Goal: Task Accomplishment & Management: Use online tool/utility

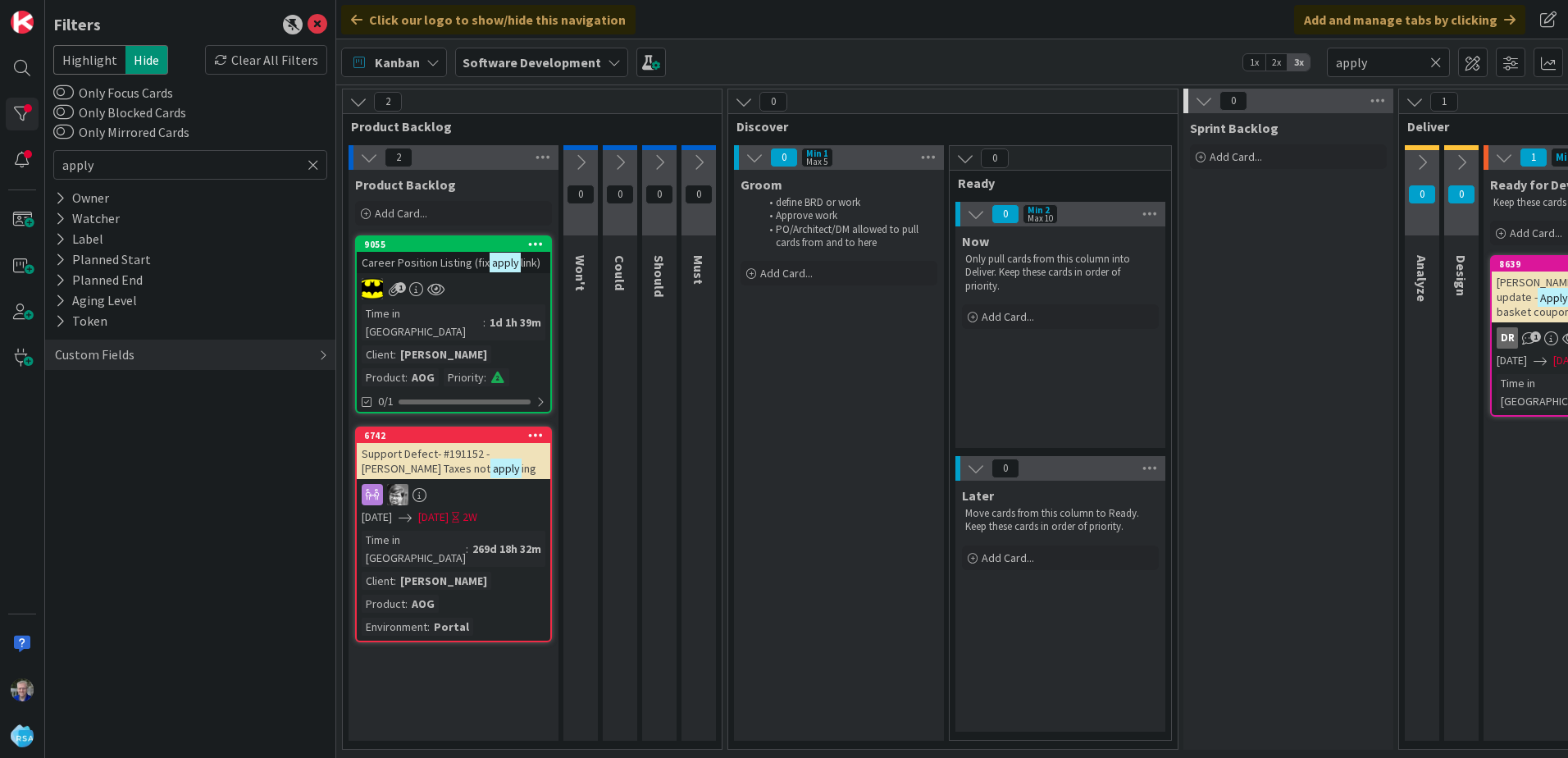
click at [318, 164] on icon at bounding box center [312, 164] width 11 height 15
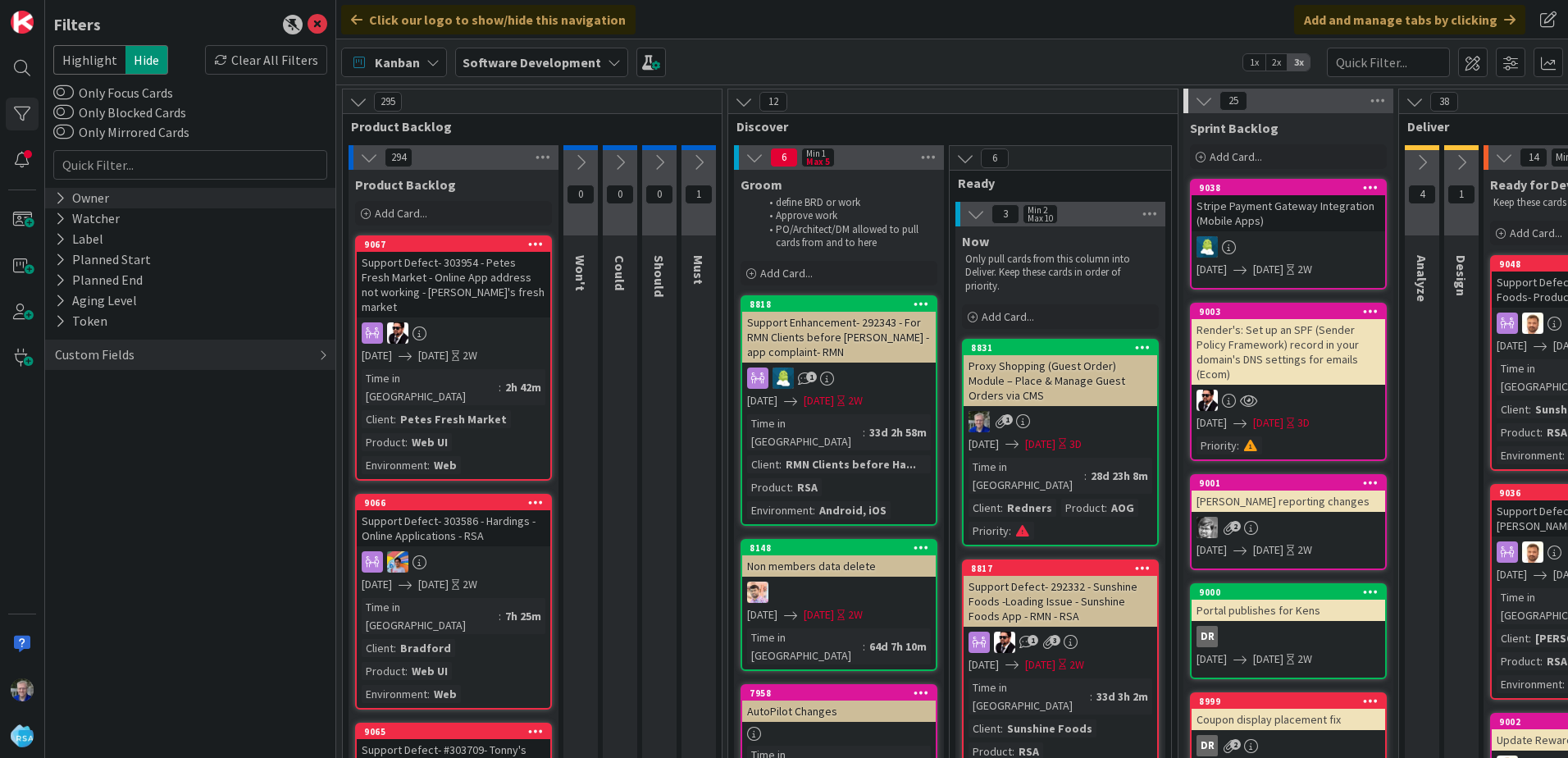
click at [67, 196] on div "Owner" at bounding box center [82, 198] width 57 height 21
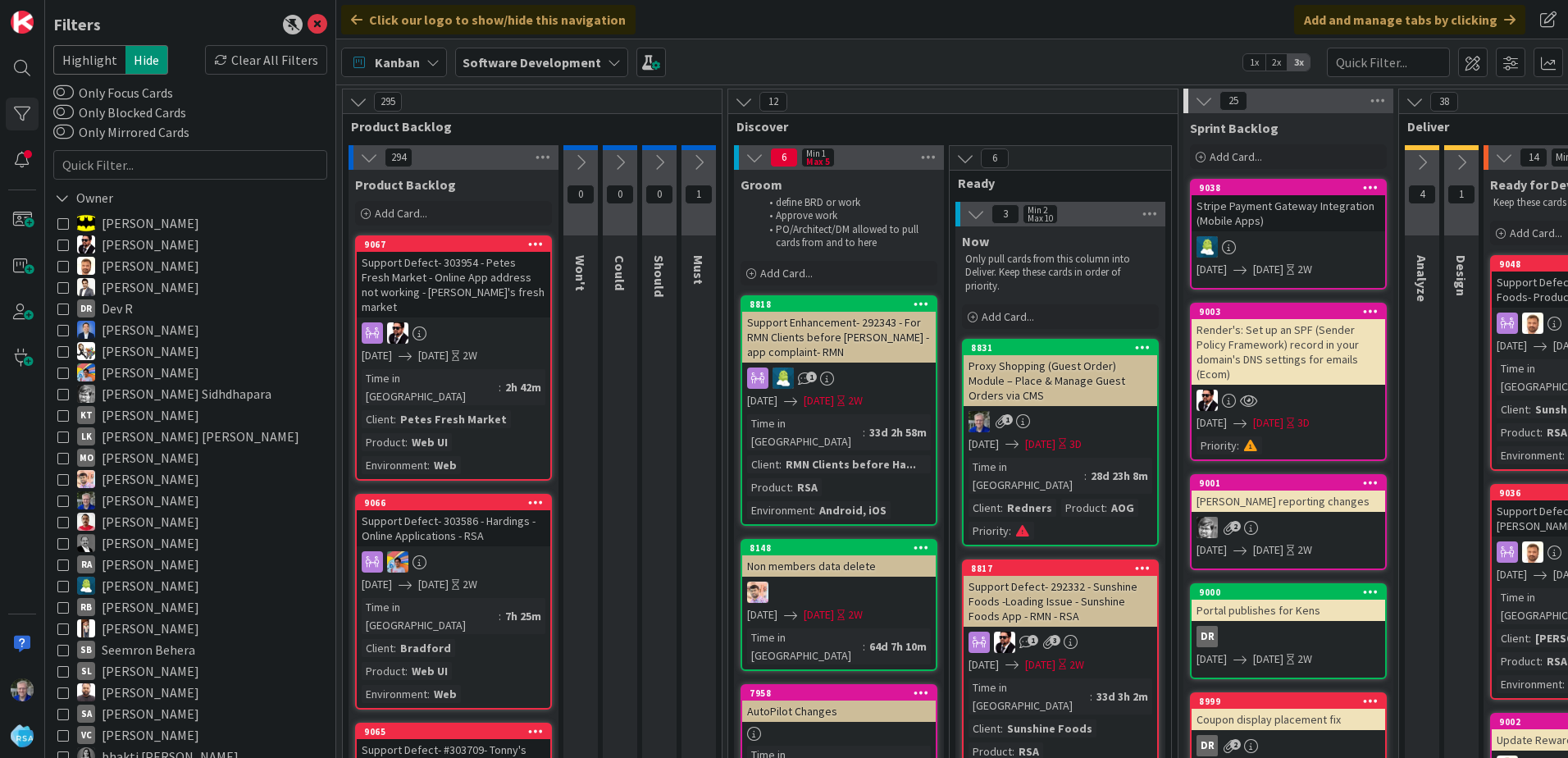
click at [67, 222] on icon at bounding box center [62, 222] width 11 height 11
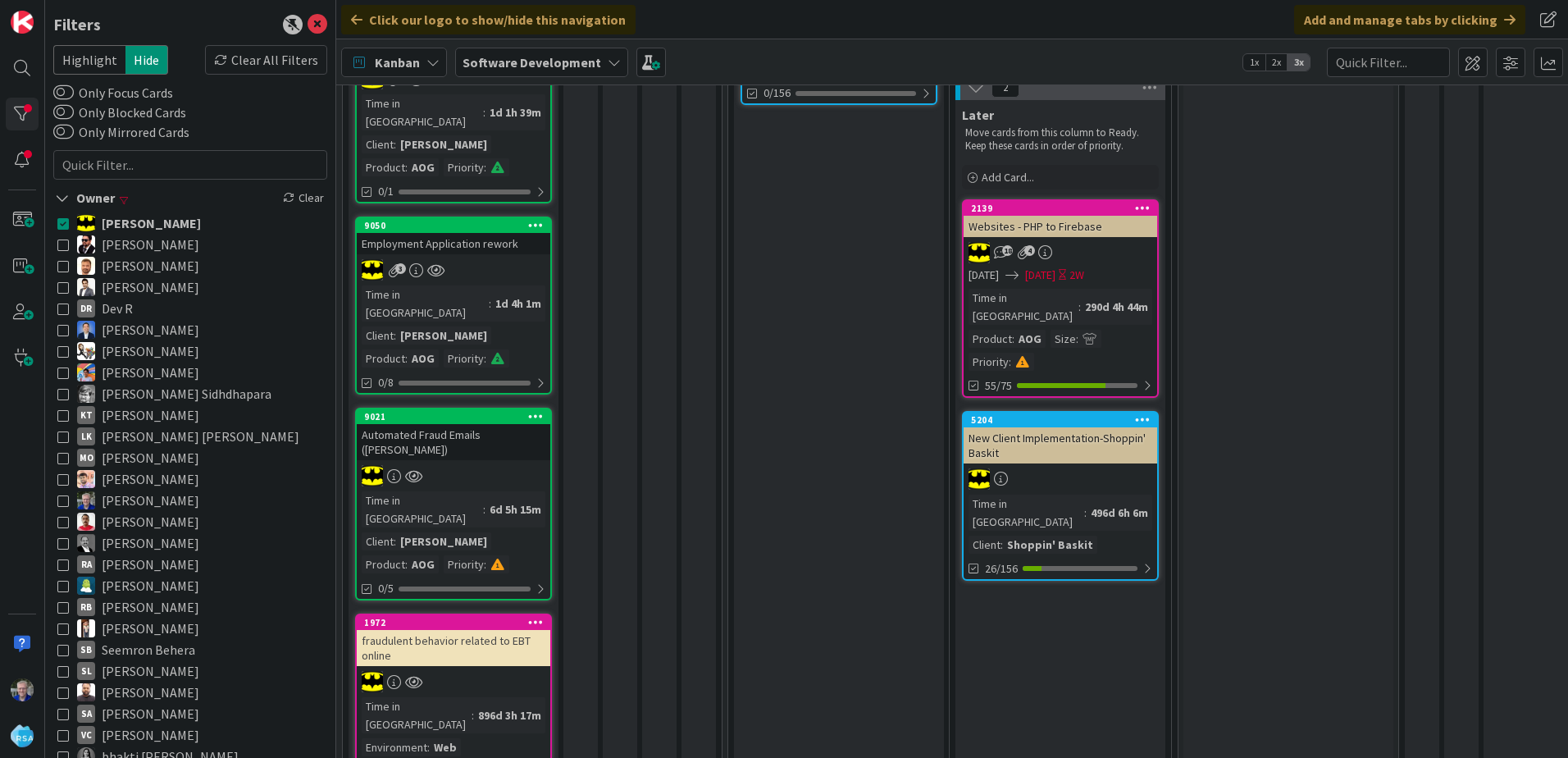
scroll to position [410, 0]
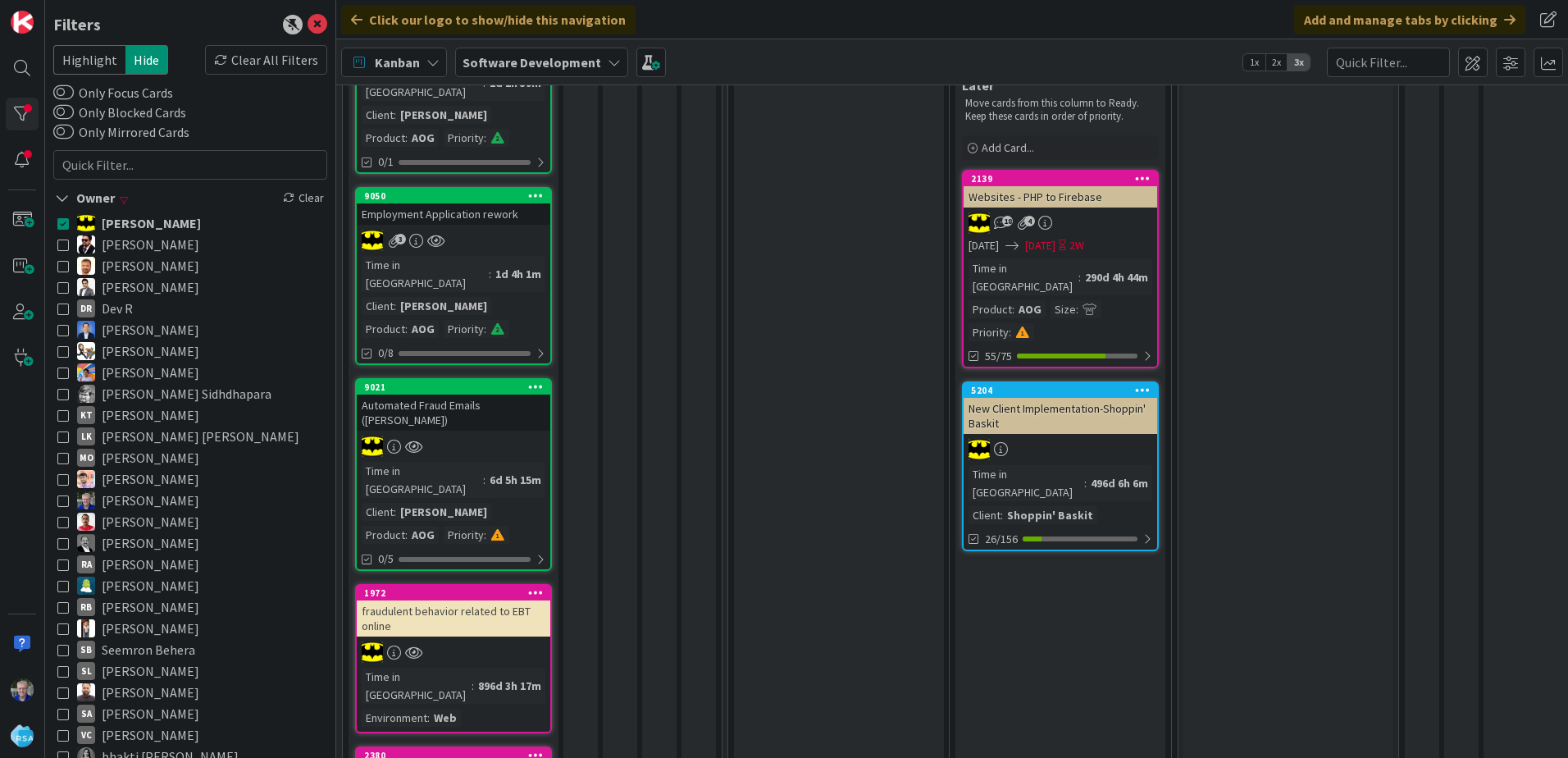
click at [464, 394] on div "Automated Fraud Emails ([PERSON_NAME])" at bounding box center [453, 412] width 194 height 36
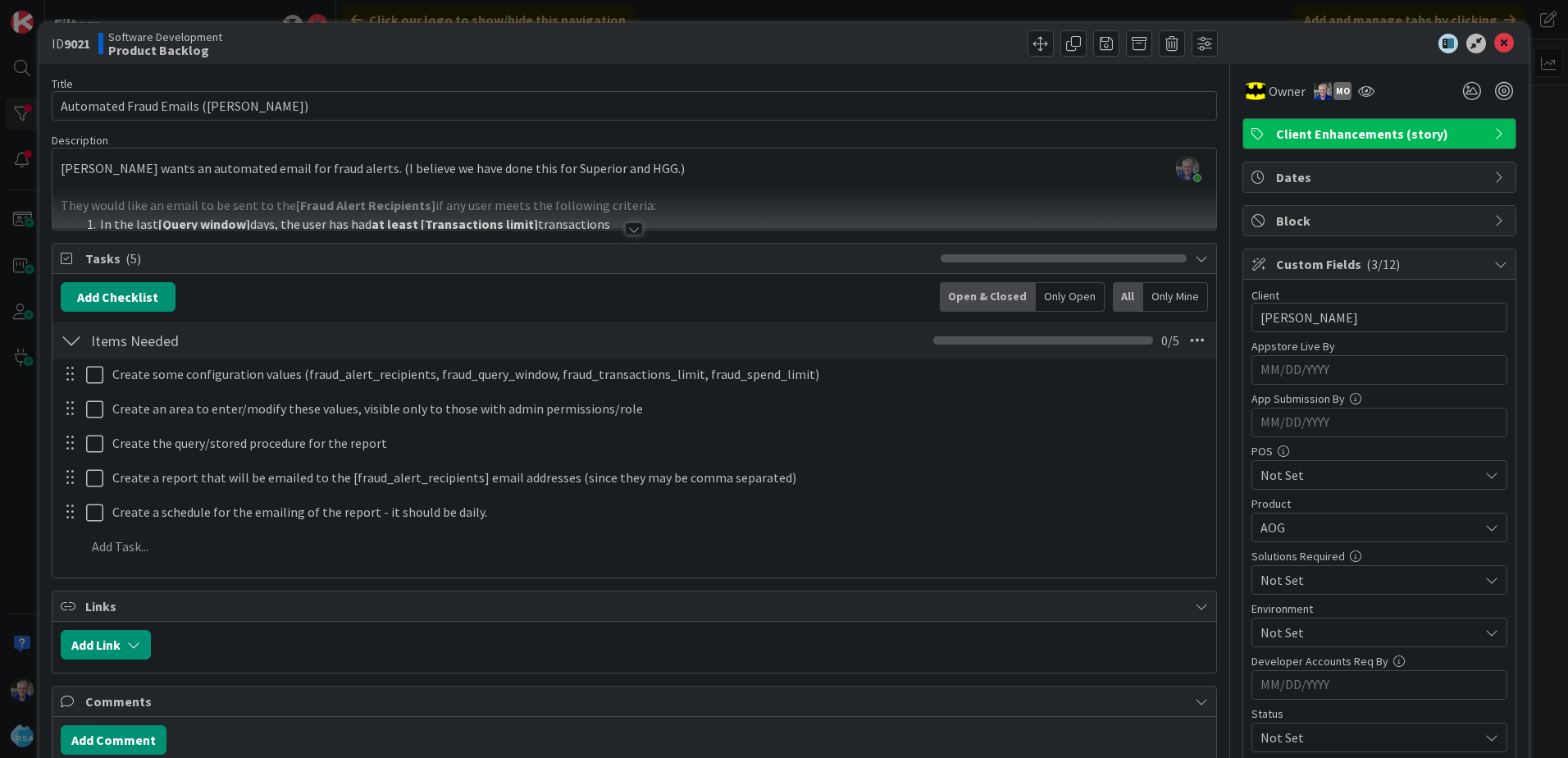
click at [625, 228] on div at bounding box center [633, 228] width 18 height 13
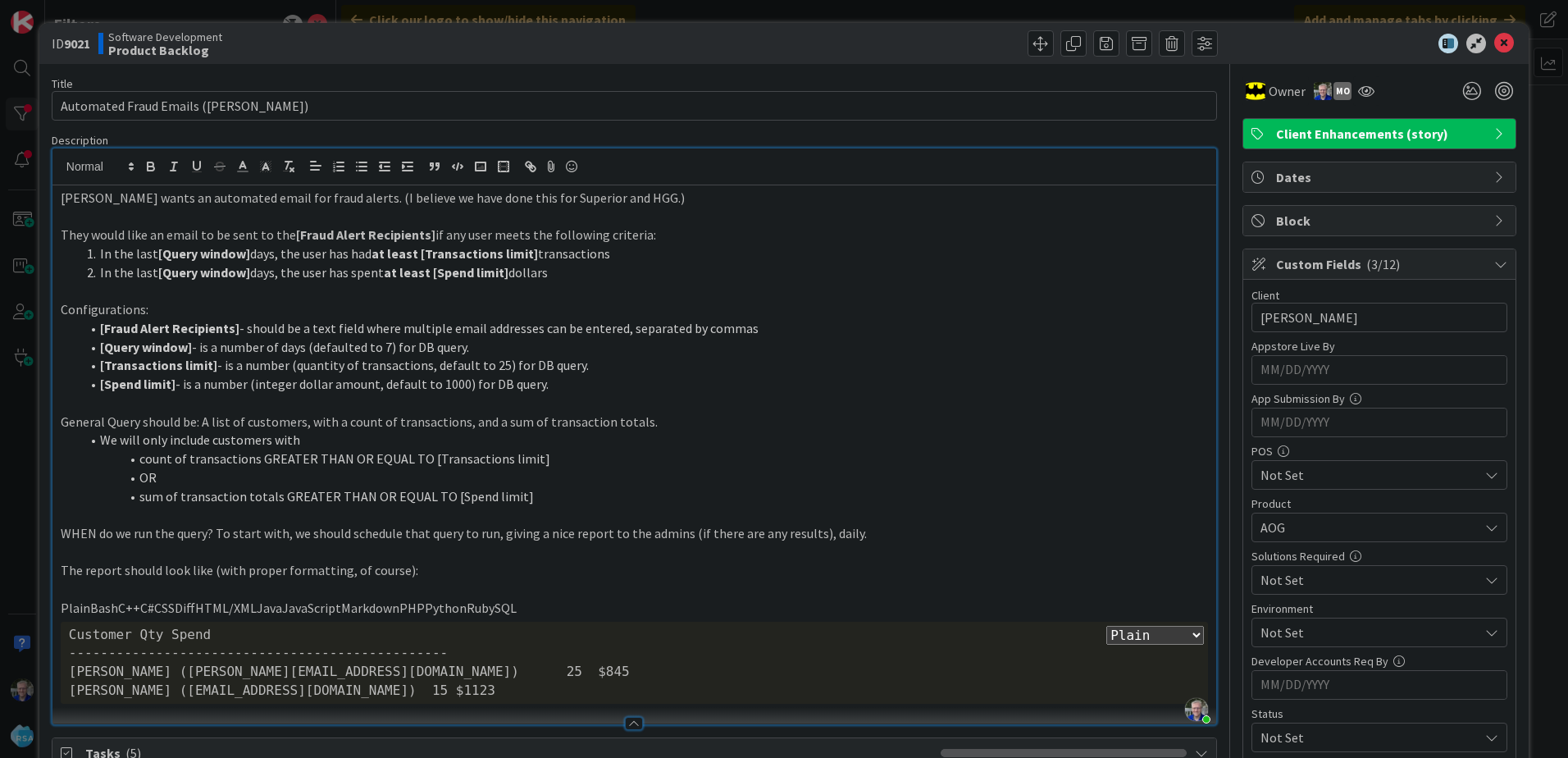
click at [508, 610] on p "PlainBashC++C#CSSDiffHTML/XMLJavaJavaScriptMarkdownPHPPythonRubySQL" at bounding box center [634, 609] width 1147 height 19
click at [1184, 633] on select "Plain Bash C++ C# CSS Diff HTML/XML Java JavaScript Markdown PHP Python Ruby SQL" at bounding box center [1155, 636] width 97 height 19
click at [1106, 626] on select "Plain Bash C++ C# CSS Diff HTML/XML Java JavaScript Markdown PHP Python Ruby SQL" at bounding box center [1155, 636] width 97 height 19
drag, startPoint x: 508, startPoint y: 610, endPoint x: 157, endPoint y: 582, distance: 352.1
click at [157, 582] on div "[PERSON_NAME] wants an automated email for fraud alerts. (I believe we have don…" at bounding box center [633, 455] width 1164 height 539
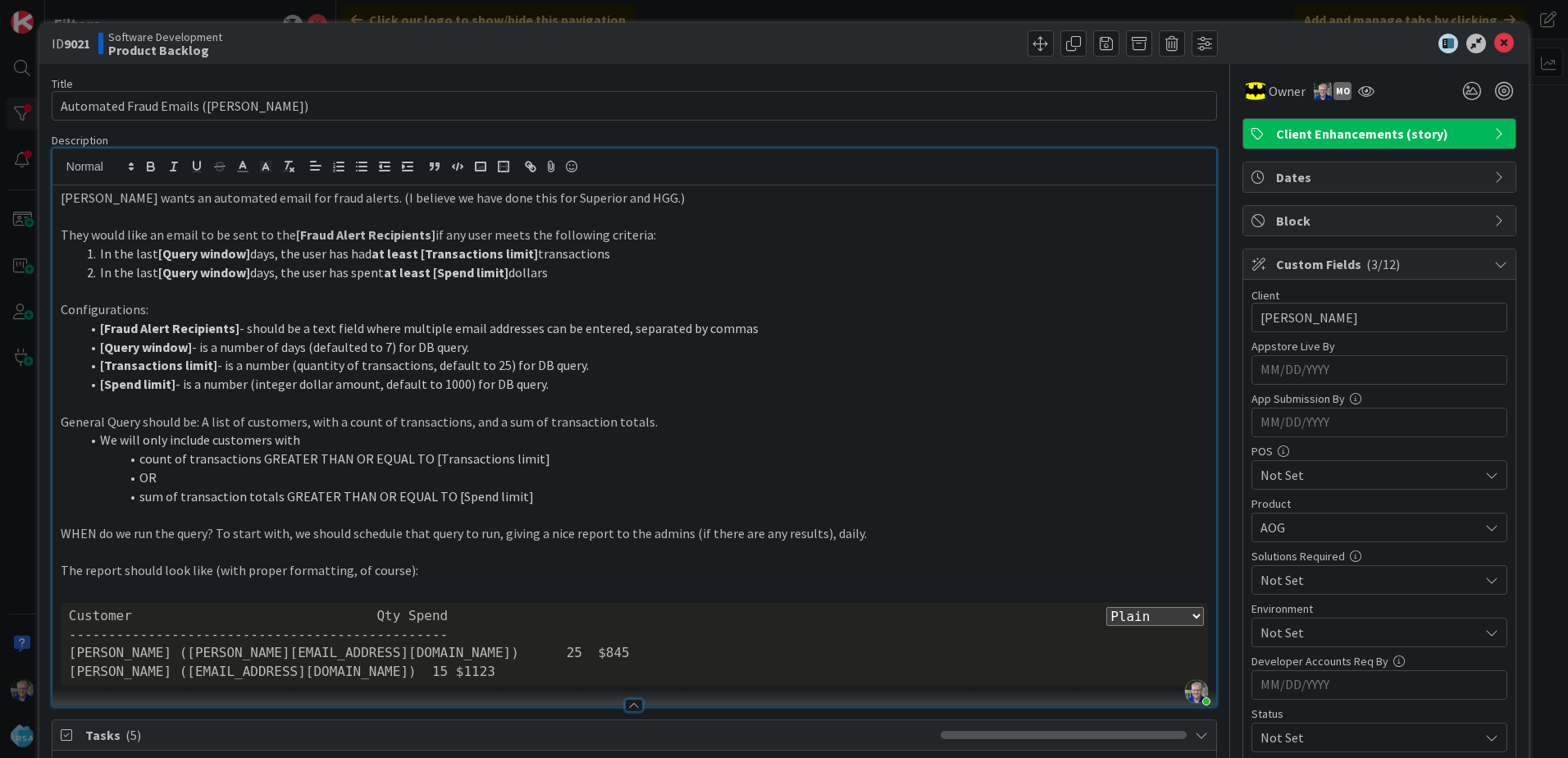
click at [1133, 180] on div at bounding box center [633, 167] width 1164 height 37
click at [1134, 208] on p at bounding box center [634, 217] width 1147 height 19
click at [810, 326] on li "[Fraud Alert Recipients] - should be a text field where multiple email addresse…" at bounding box center [644, 329] width 1127 height 19
click at [567, 528] on p "WHEN do we run the query? To start with, we should schedule that query to run, …" at bounding box center [634, 534] width 1147 height 19
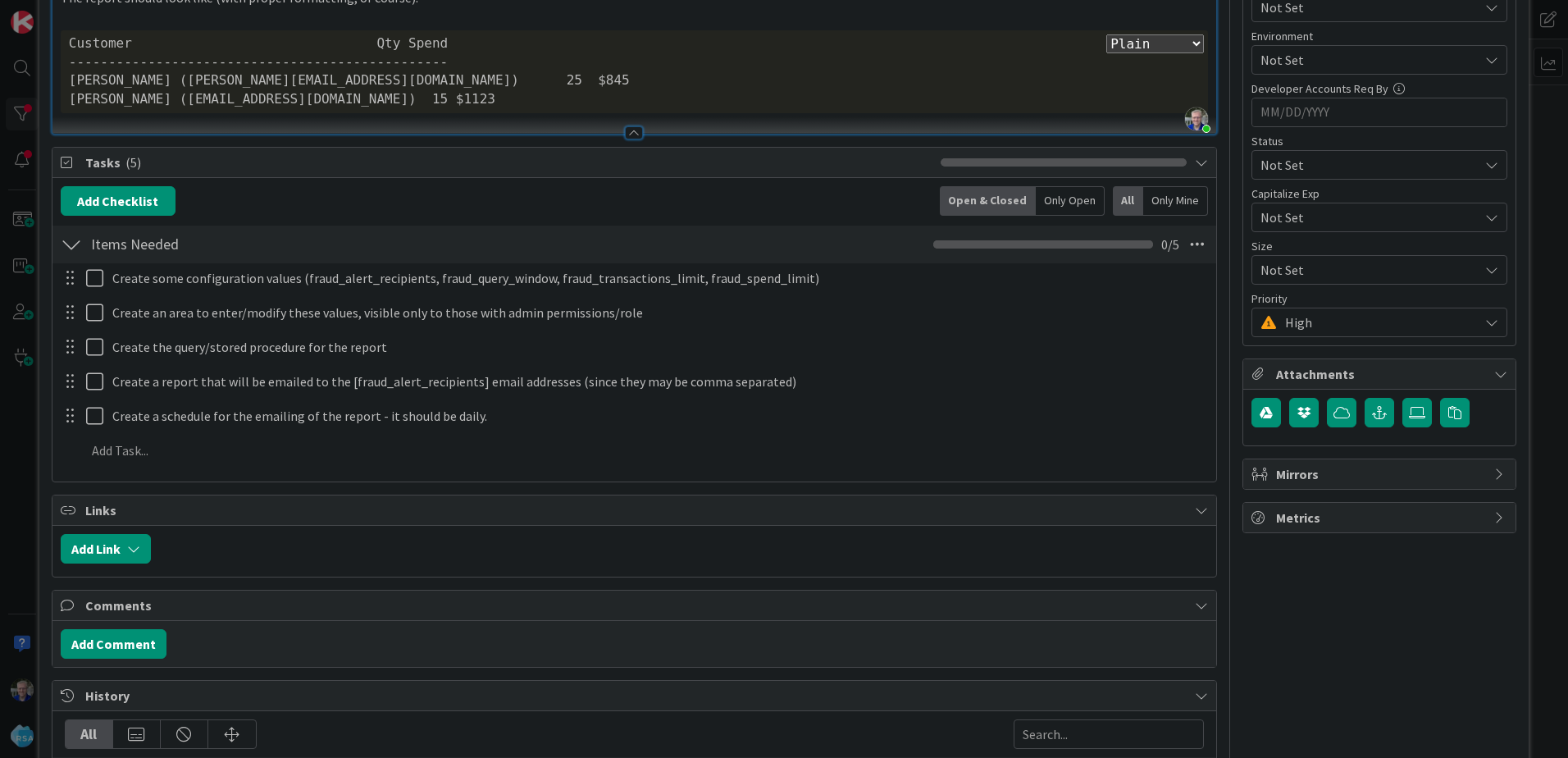
scroll to position [574, 0]
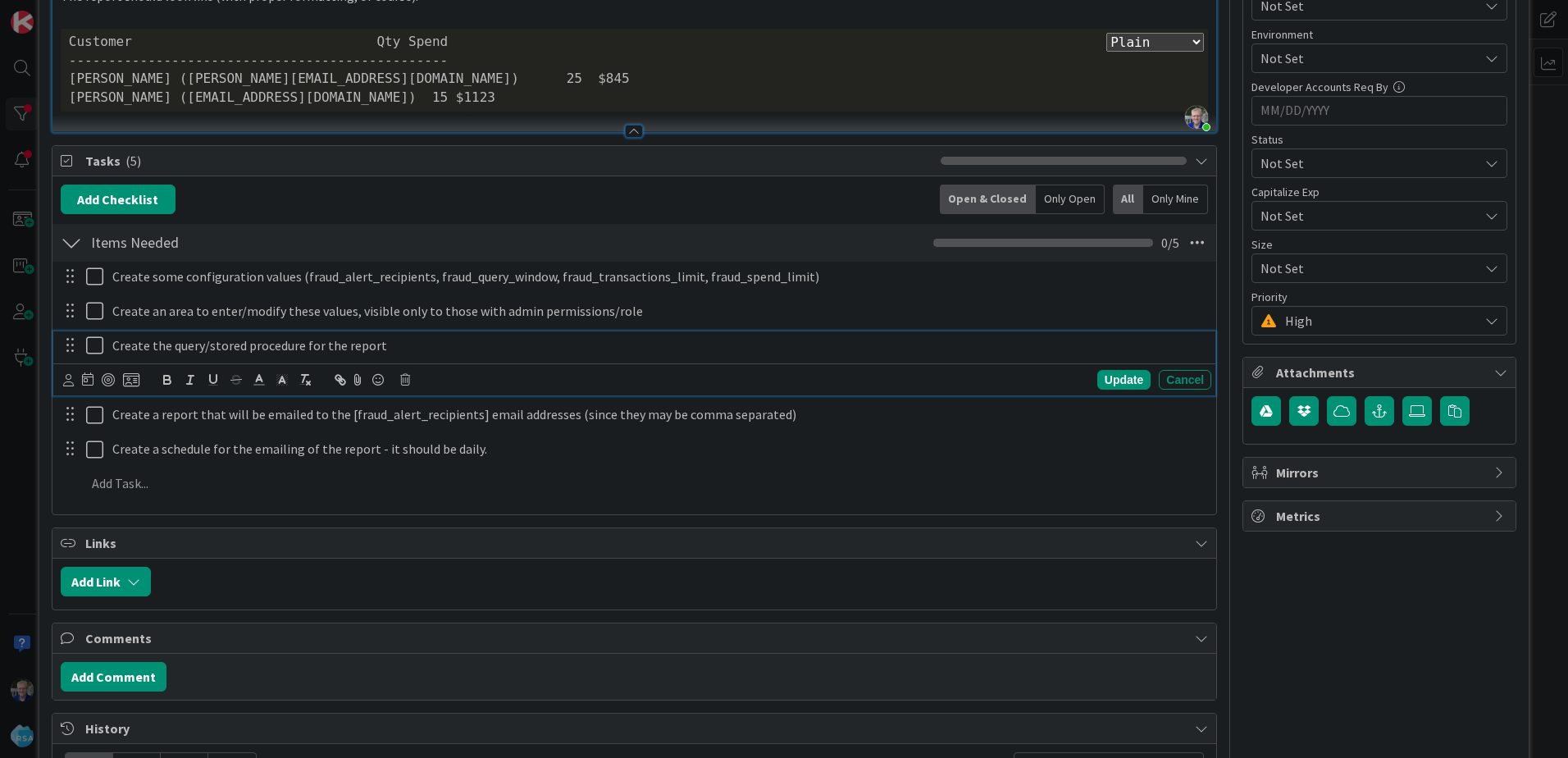
click at [396, 342] on p "Create the query/stored procedure for the report" at bounding box center [658, 346] width 1092 height 19
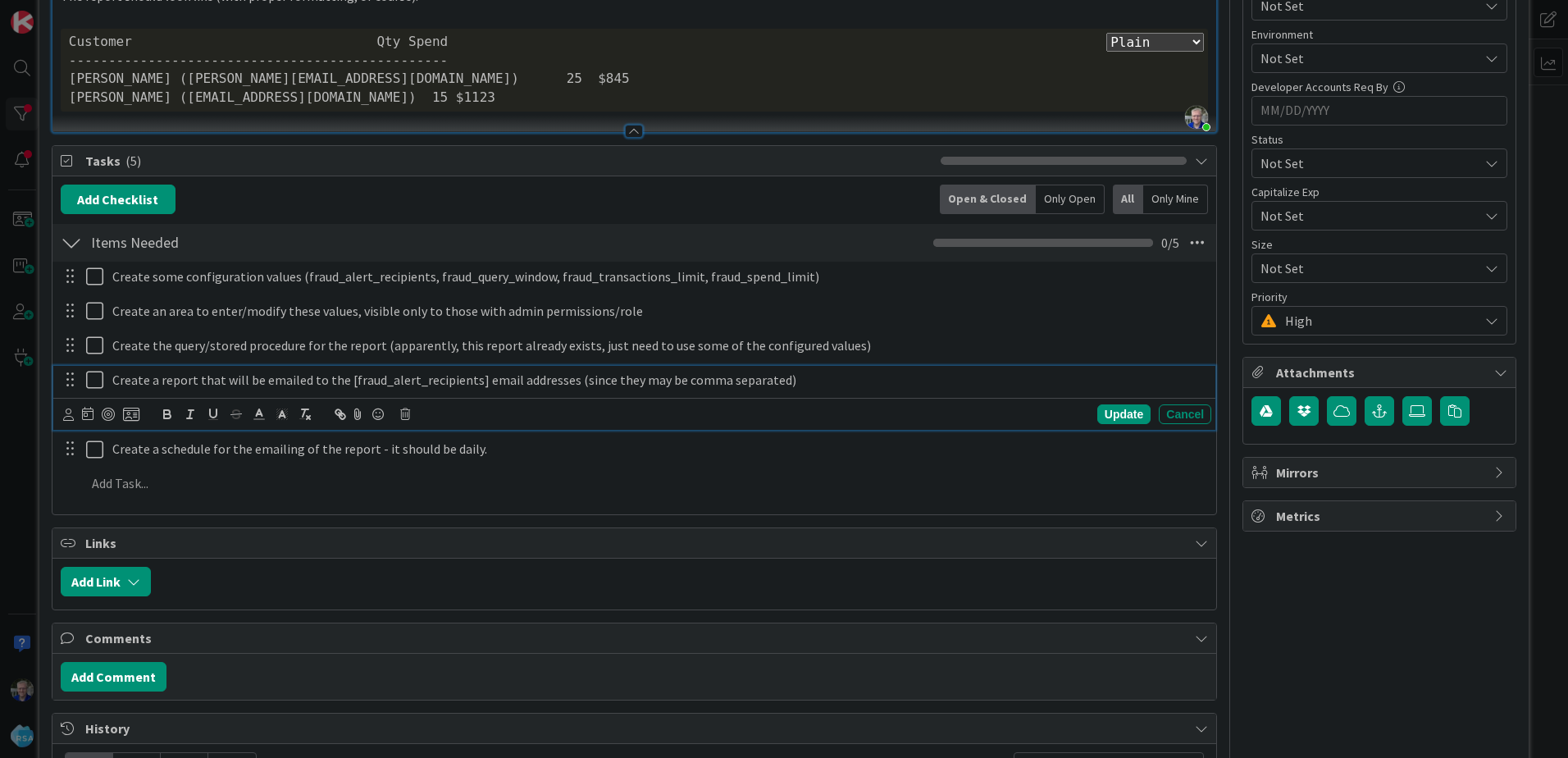
click at [160, 379] on p "Create a report that will be emailed to the [fraud_alert_recipients] email addr…" at bounding box center [658, 380] width 1092 height 19
click at [816, 391] on div "Create a report that will be emailed to the [fraud_alert_recipients] email addr…" at bounding box center [659, 379] width 1105 height 29
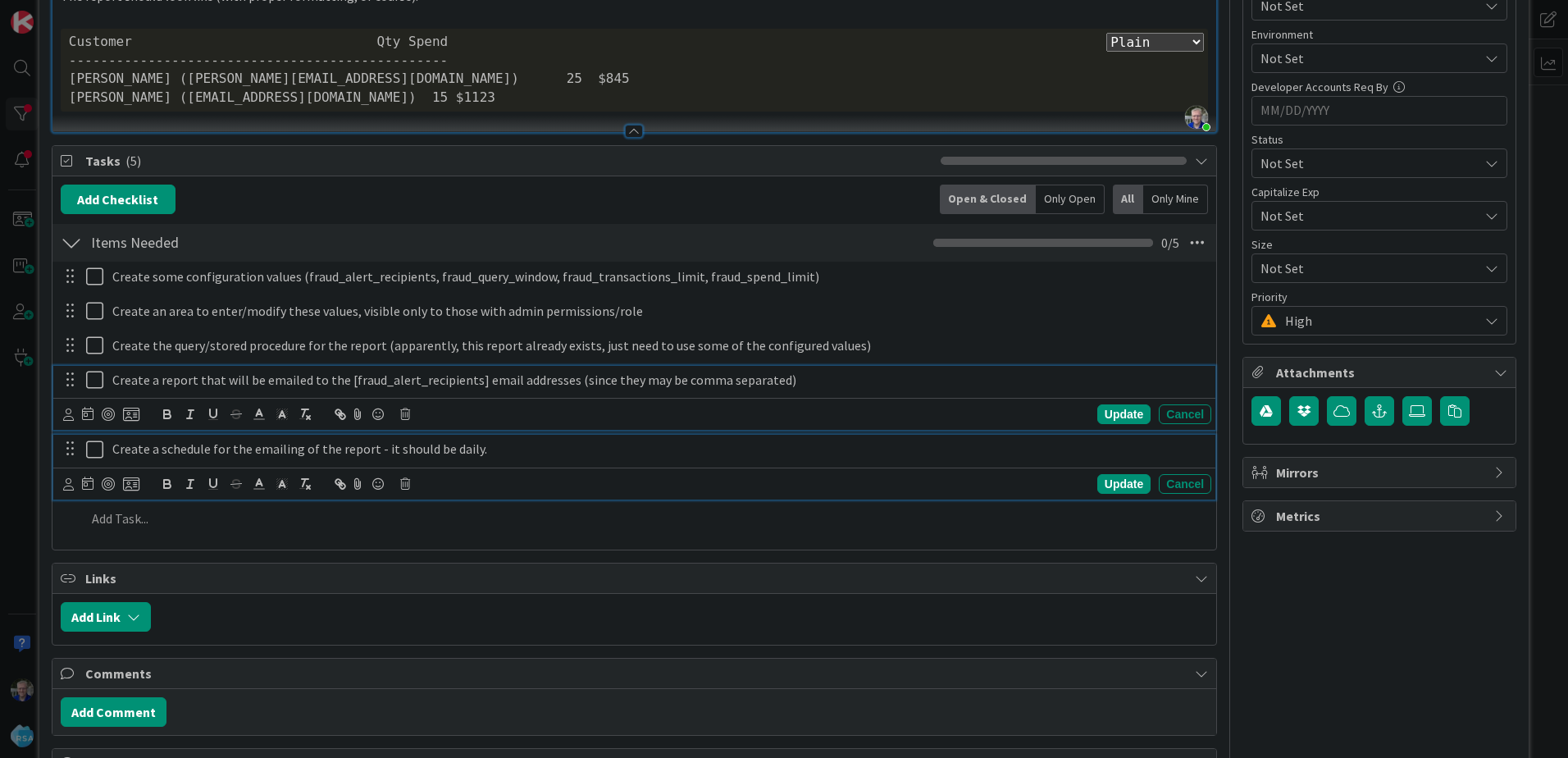
click at [538, 447] on p "Create a schedule for the emailing of the report - it should be daily." at bounding box center [658, 449] width 1092 height 19
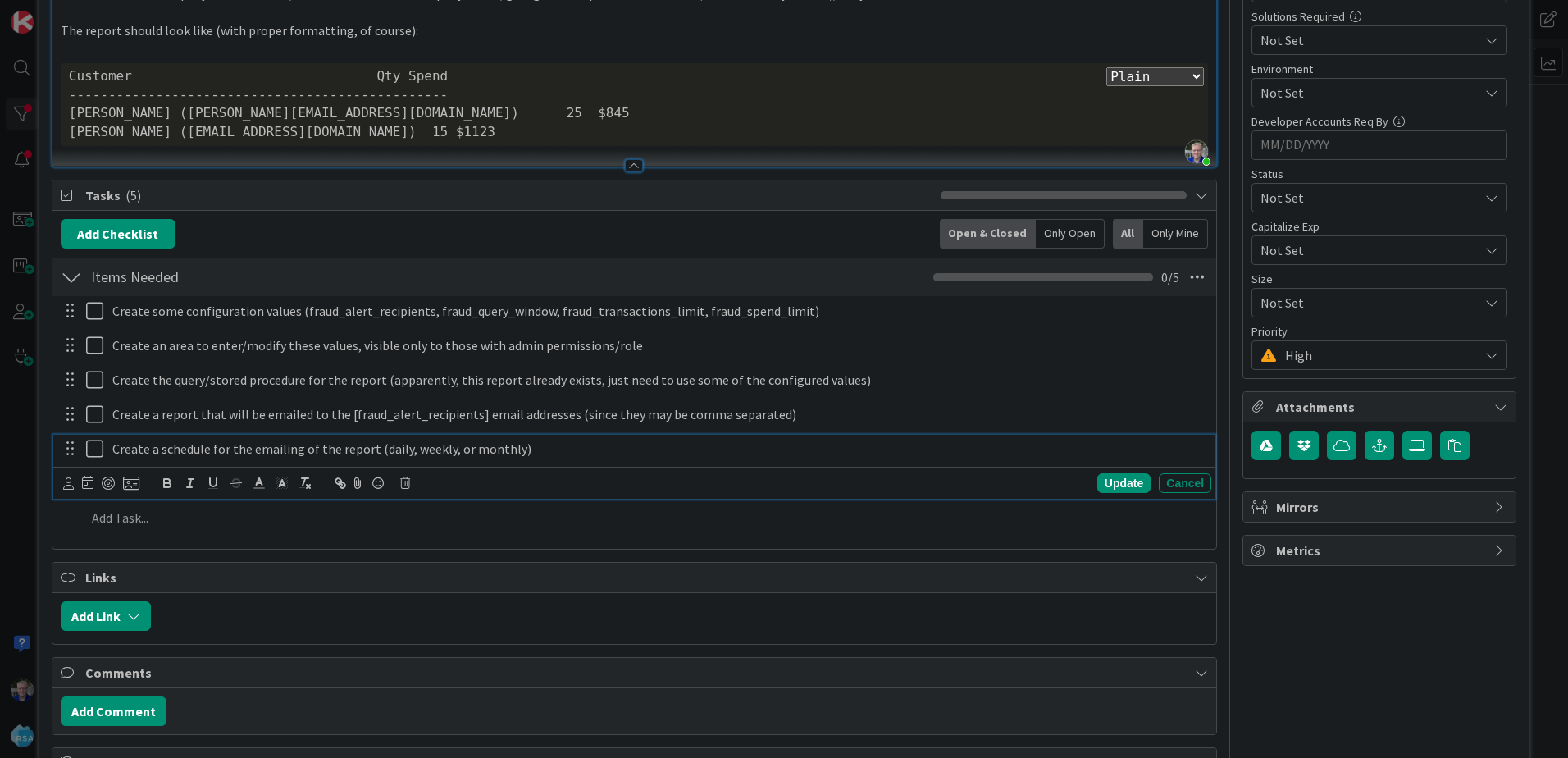
click at [602, 498] on div "Update Cancel" at bounding box center [633, 483] width 1162 height 32
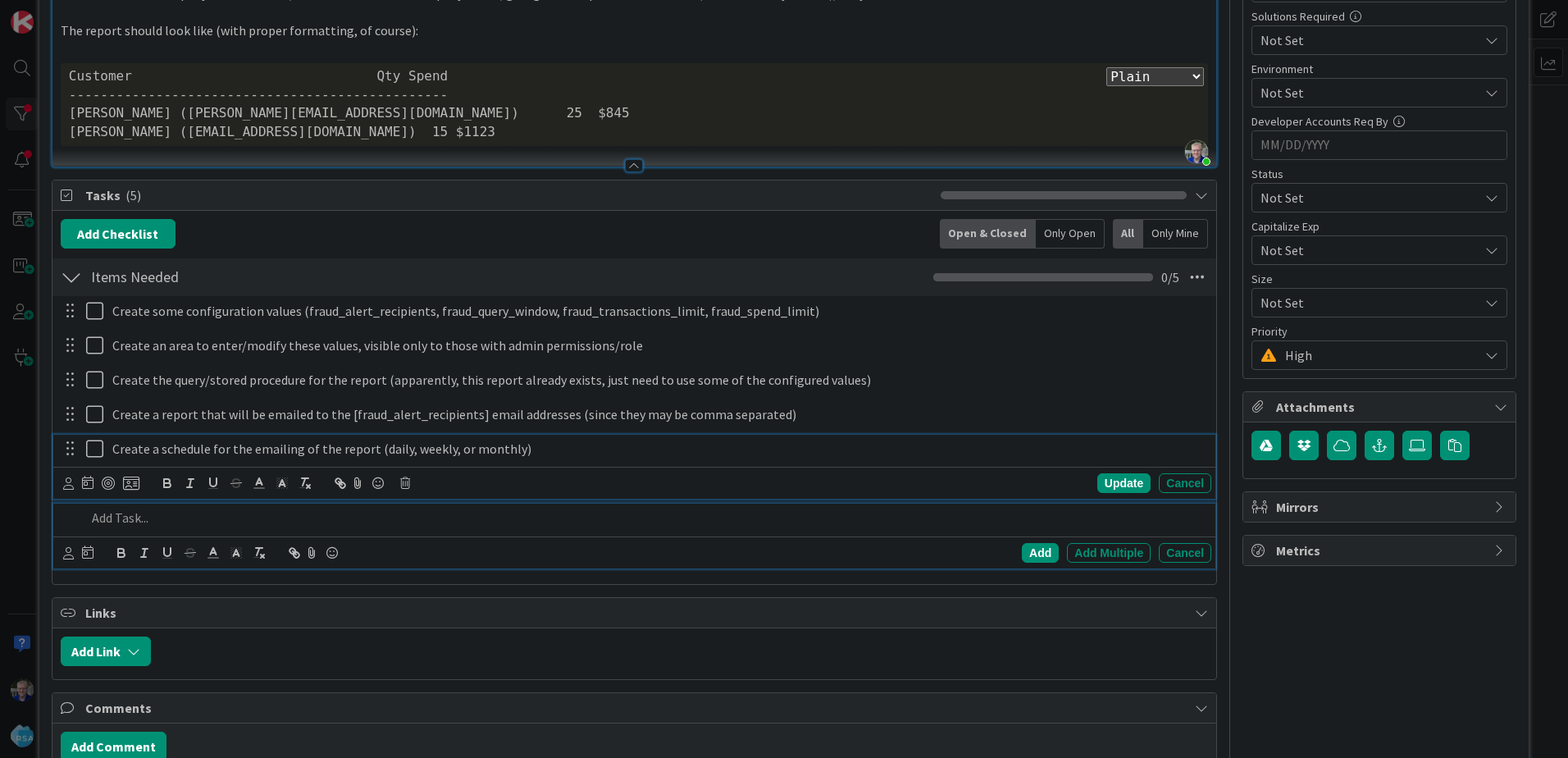
click at [586, 514] on p at bounding box center [645, 518] width 1119 height 19
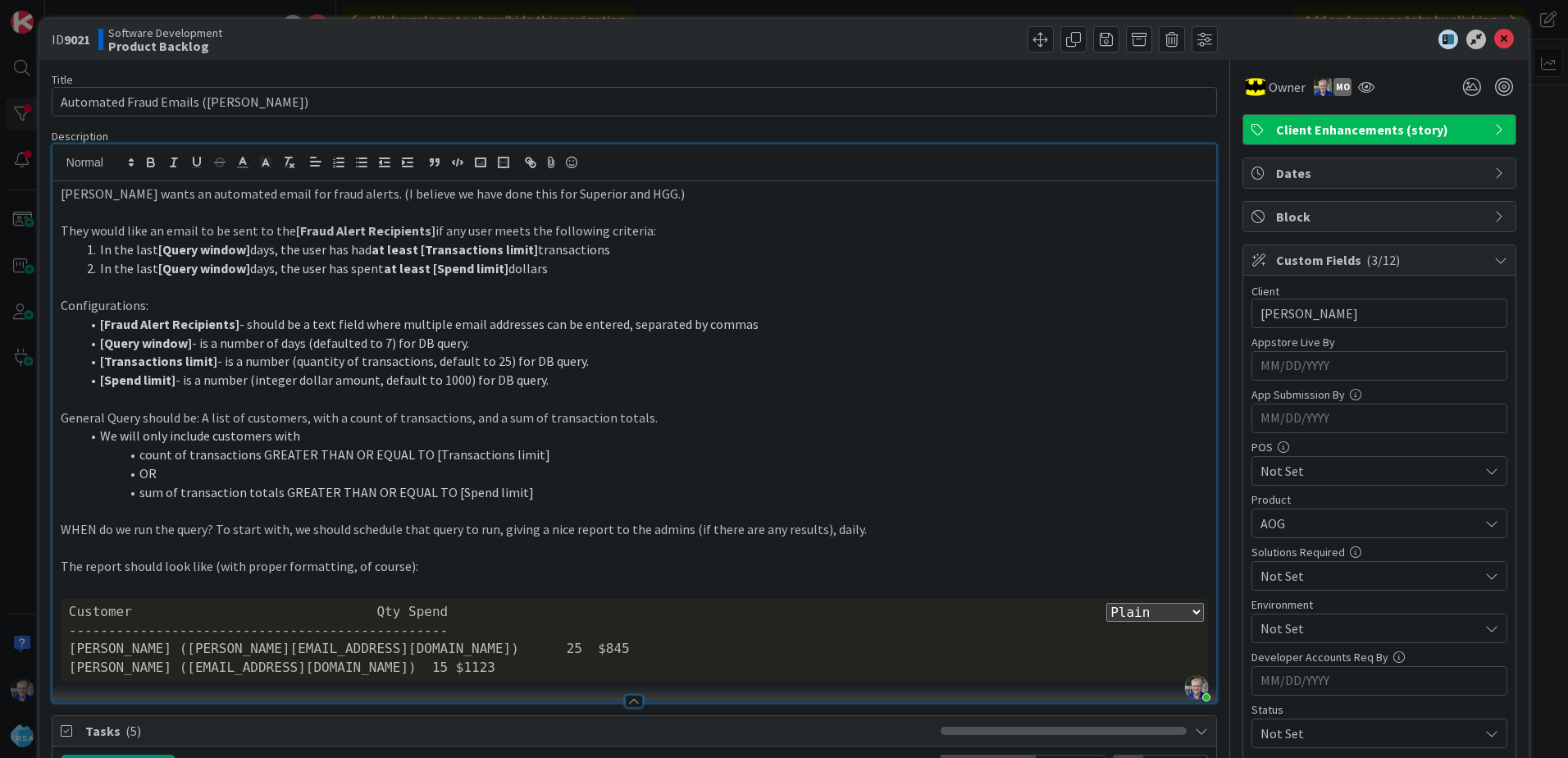
scroll to position [0, 0]
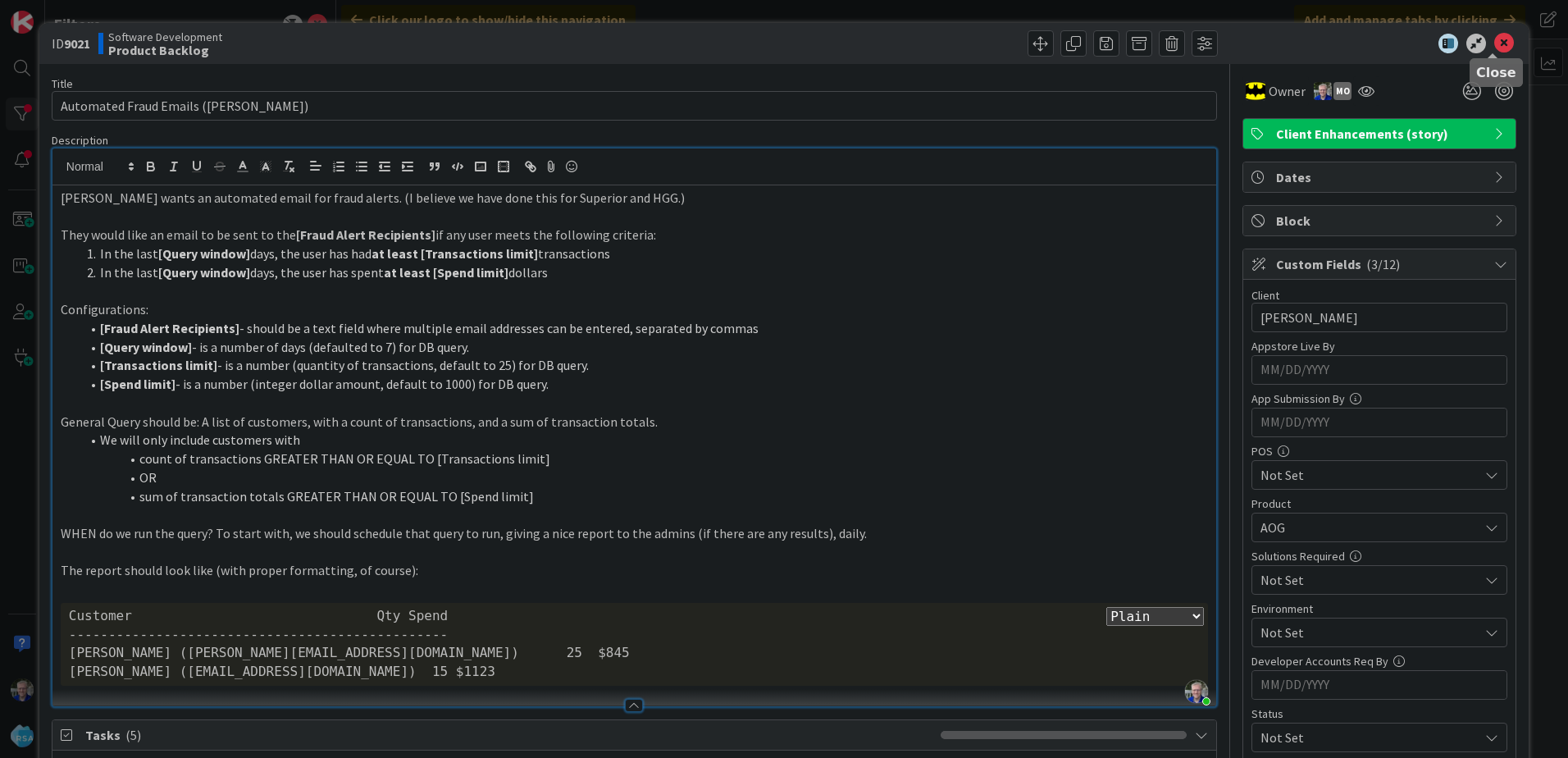
click at [1493, 42] on icon at bounding box center [1503, 43] width 20 height 20
